Goal: Task Accomplishment & Management: Use online tool/utility

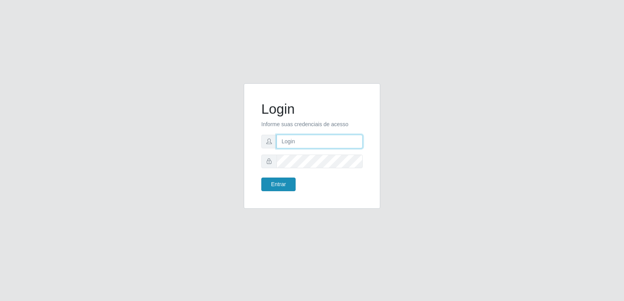
type input "[PERSON_NAME][EMAIL_ADDRESS][DOMAIN_NAME]"
click at [283, 185] on button "Entrar" at bounding box center [278, 185] width 34 height 14
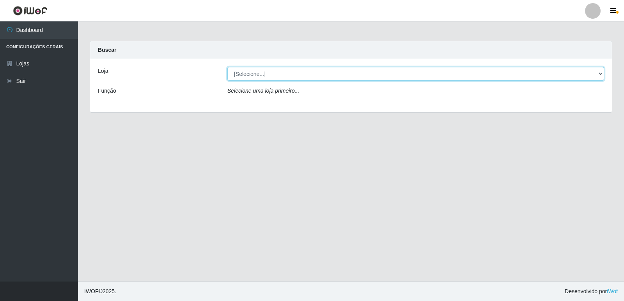
click at [347, 71] on select "[Selecione...] Hiper Queiroz - [GEOGRAPHIC_DATA] [GEOGRAPHIC_DATA] [GEOGRAPHIC_…" at bounding box center [415, 74] width 377 height 14
select select "516"
click at [227, 67] on select "[Selecione...] Hiper Queiroz - [GEOGRAPHIC_DATA] [GEOGRAPHIC_DATA] [GEOGRAPHIC_…" at bounding box center [415, 74] width 377 height 14
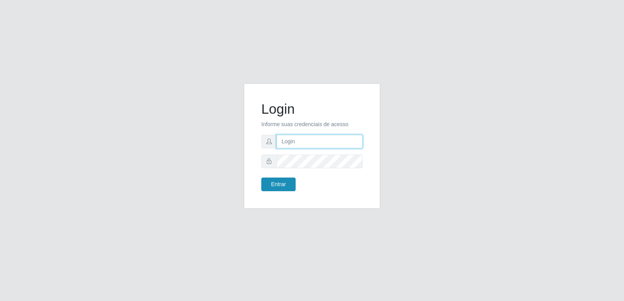
type input "[PERSON_NAME][EMAIL_ADDRESS][DOMAIN_NAME]"
click at [265, 184] on button "Entrar" at bounding box center [278, 185] width 34 height 14
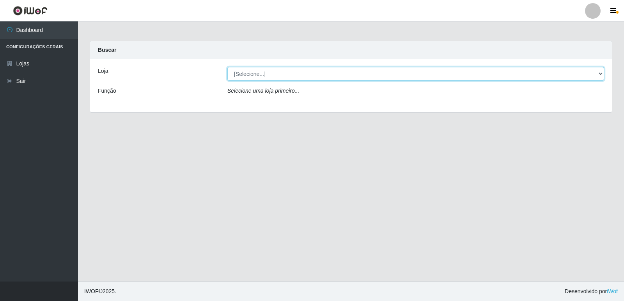
click at [259, 71] on select "[Selecione...] Hiper Queiroz - [GEOGRAPHIC_DATA] [GEOGRAPHIC_DATA] [GEOGRAPHIC_…" at bounding box center [415, 74] width 377 height 14
select select "516"
click at [227, 67] on select "[Selecione...] Hiper Queiroz - [GEOGRAPHIC_DATA] [GEOGRAPHIC_DATA] [GEOGRAPHIC_…" at bounding box center [415, 74] width 377 height 14
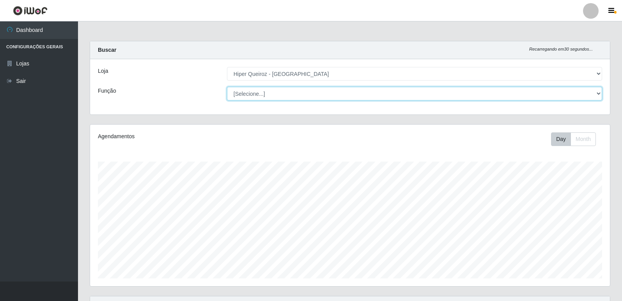
drag, startPoint x: 261, startPoint y: 96, endPoint x: 263, endPoint y: 92, distance: 4.7
click at [263, 92] on select "[Selecione...] ASG ASG + ASG ++ Embalador Embalador + Embalador ++ Operador de …" at bounding box center [414, 94] width 375 height 14
click at [264, 91] on select "[Selecione...] ASG ASG + ASG ++ Embalador Embalador + Embalador ++ Operador de …" at bounding box center [414, 94] width 375 height 14
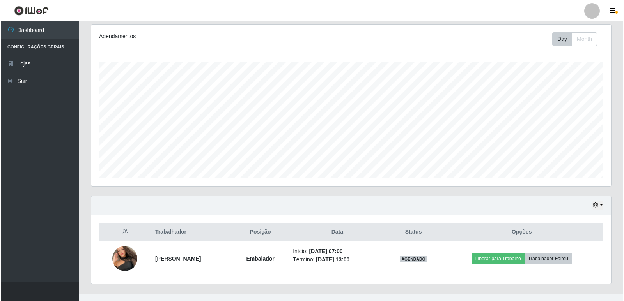
scroll to position [112, 0]
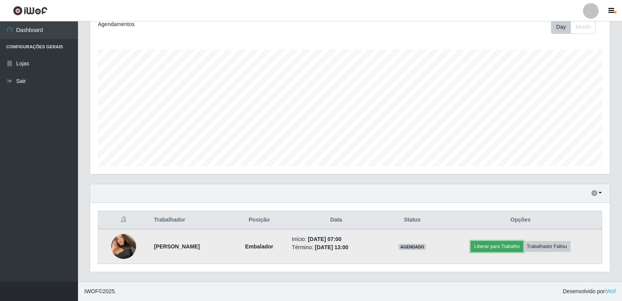
click at [503, 249] on button "Liberar para Trabalho" at bounding box center [496, 246] width 53 height 11
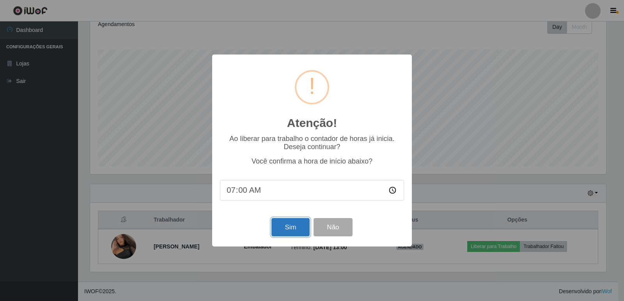
click at [287, 235] on button "Sim" at bounding box center [290, 227] width 38 height 18
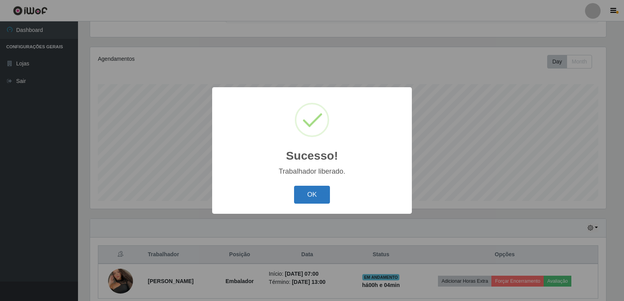
click at [311, 203] on button "OK" at bounding box center [312, 195] width 36 height 18
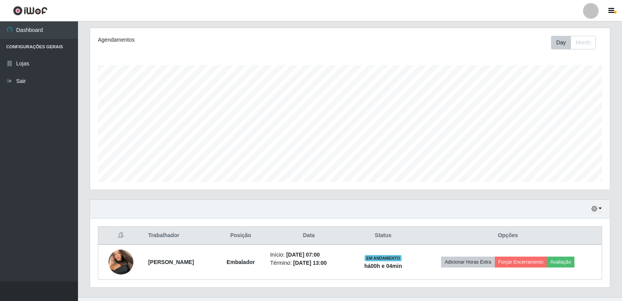
scroll to position [112, 0]
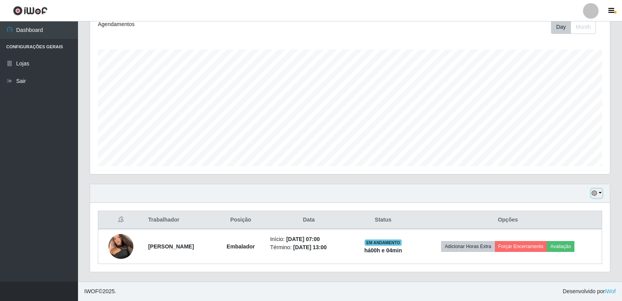
click at [594, 195] on icon "button" at bounding box center [593, 193] width 5 height 5
click at [569, 148] on button "3 dias" at bounding box center [571, 148] width 62 height 16
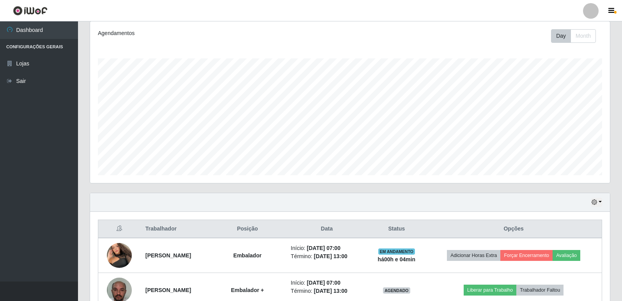
scroll to position [0, 0]
